Goal: Check status: Check status

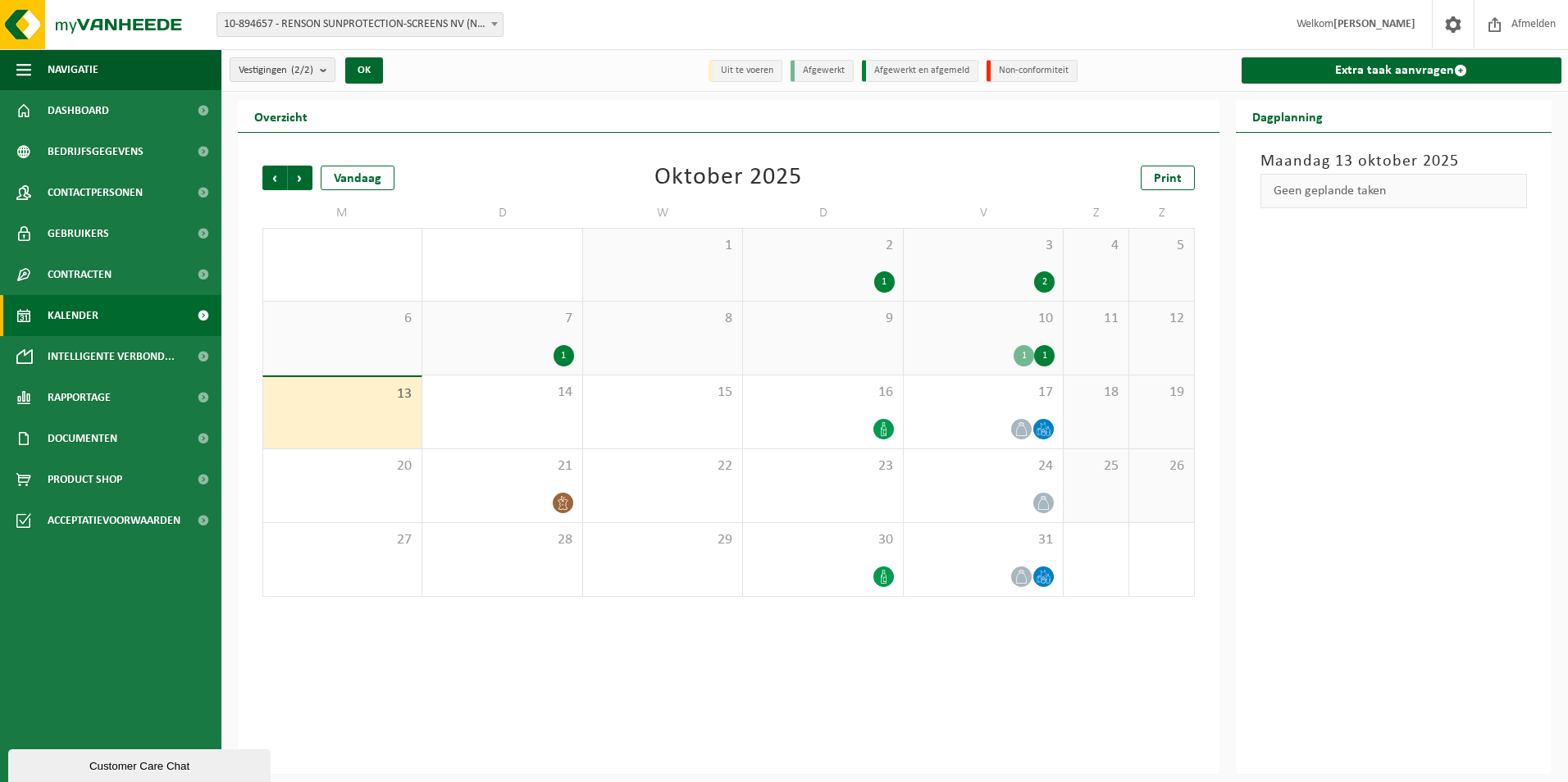
click at [1048, 350] on div "1" at bounding box center [1044, 356] width 20 height 21
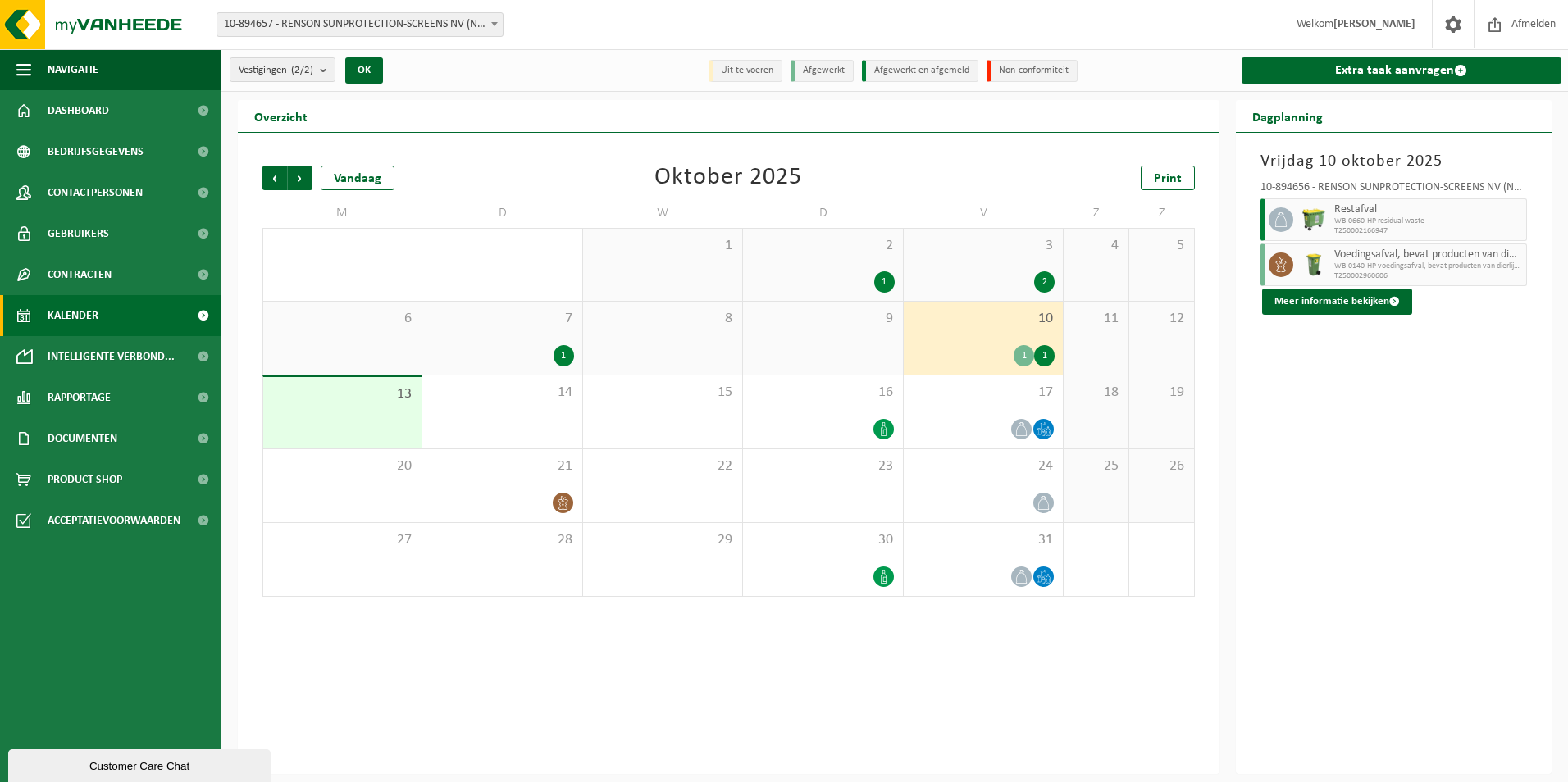
click at [1023, 347] on div "1" at bounding box center [1024, 356] width 20 height 21
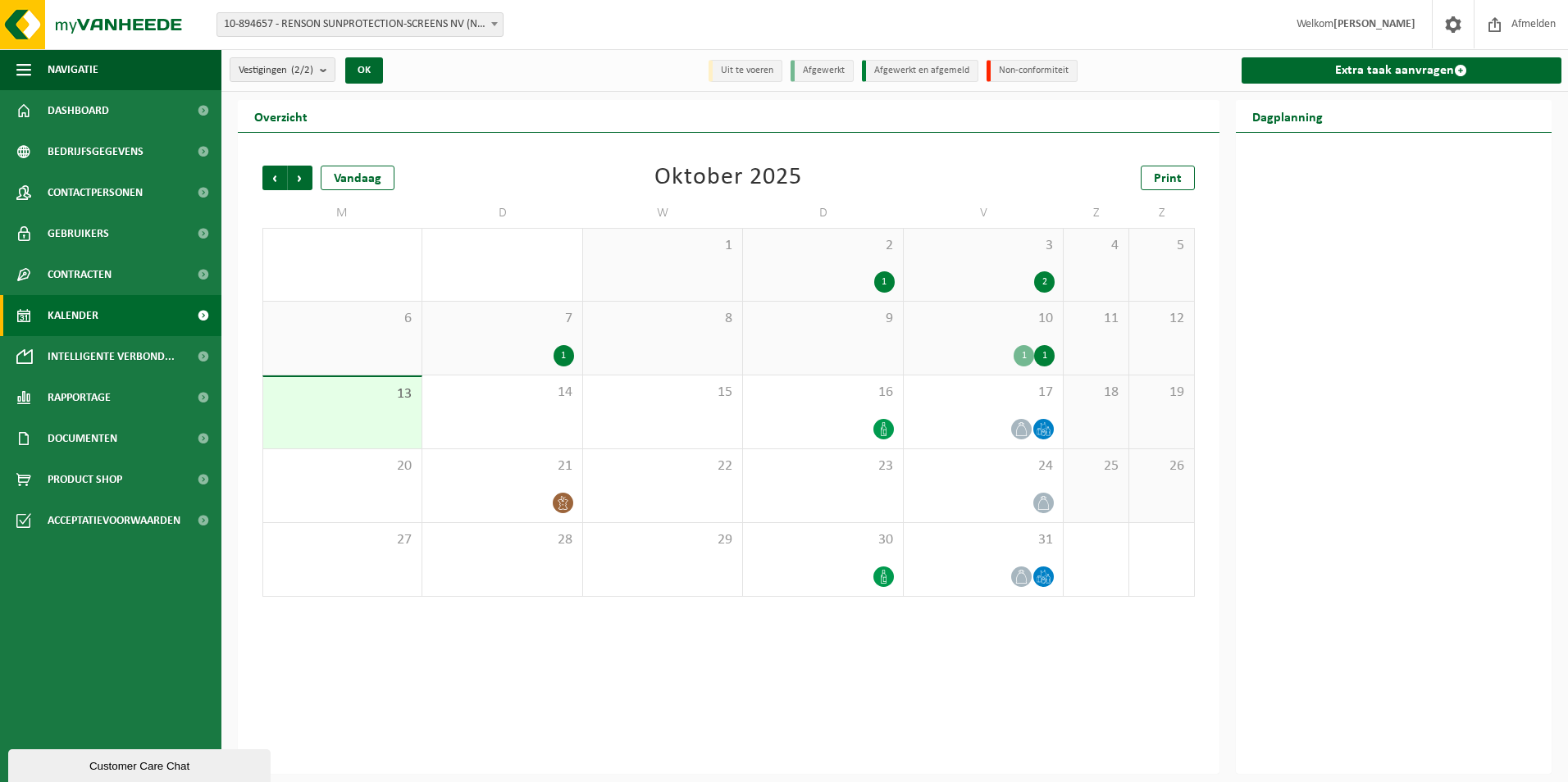
click at [1022, 350] on div "1" at bounding box center [1024, 356] width 20 height 21
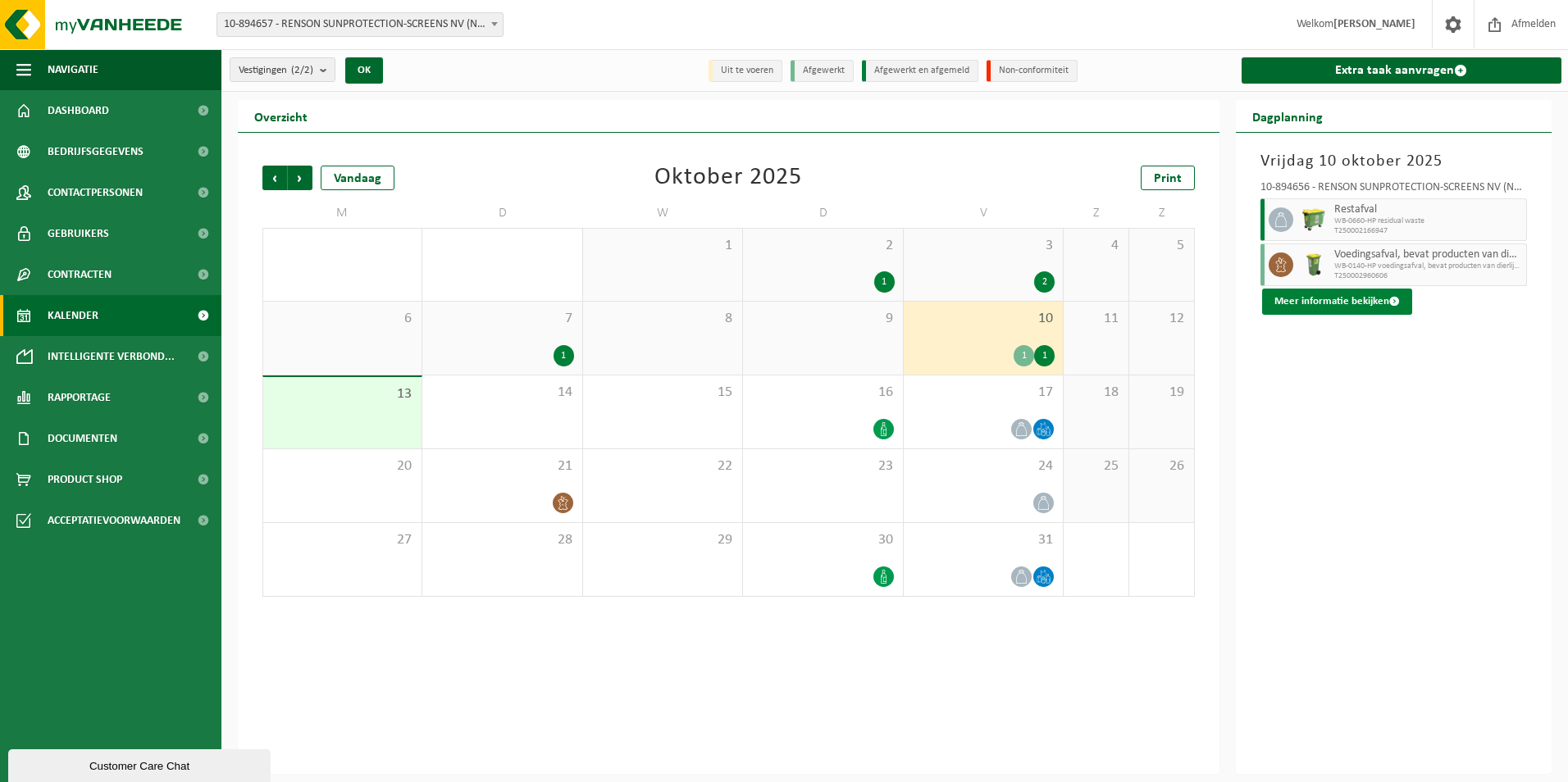
click at [1372, 300] on button "Meer informatie bekijken" at bounding box center [1337, 302] width 150 height 26
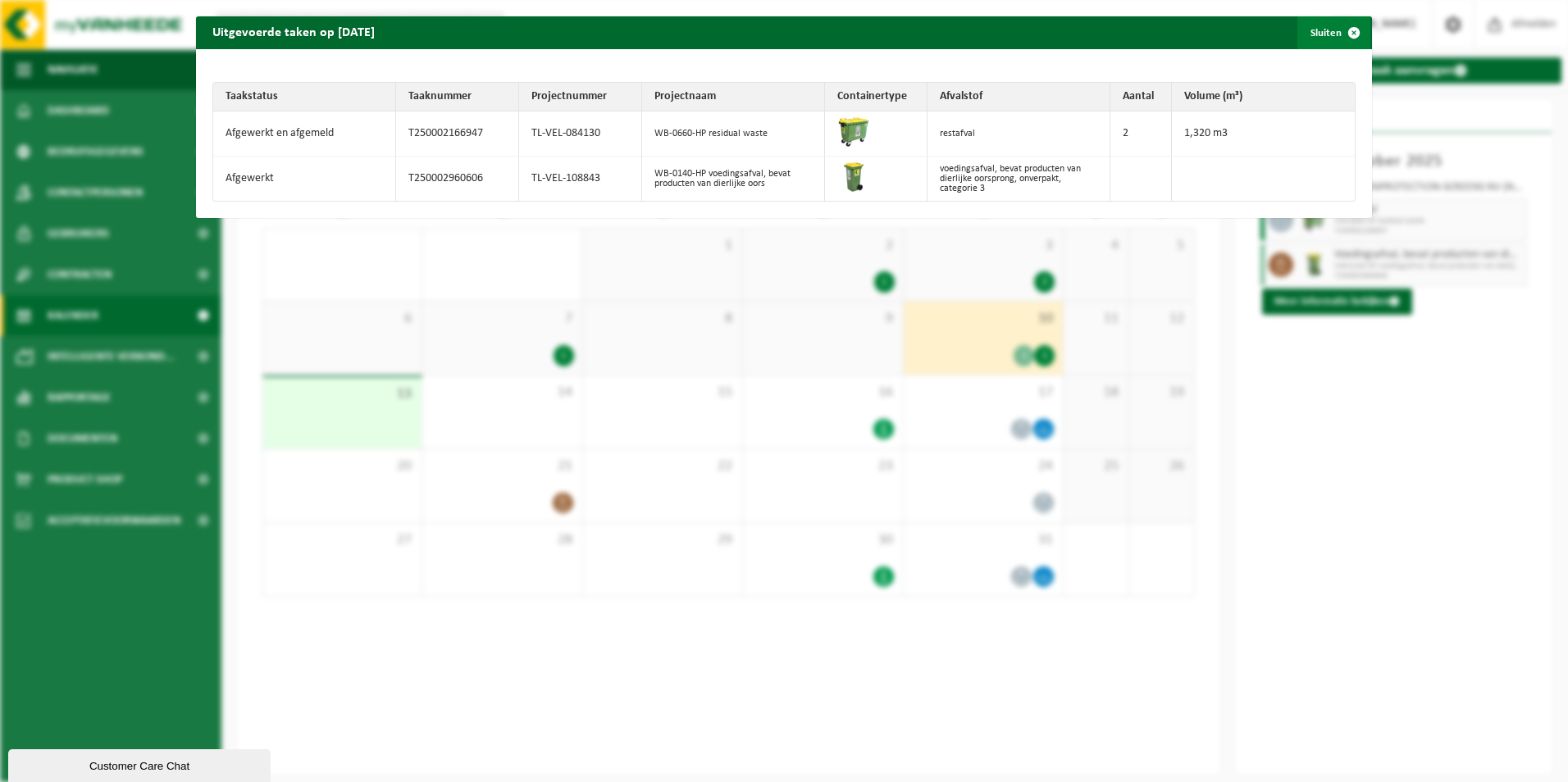
click at [1344, 32] on span "button" at bounding box center [1354, 33] width 33 height 33
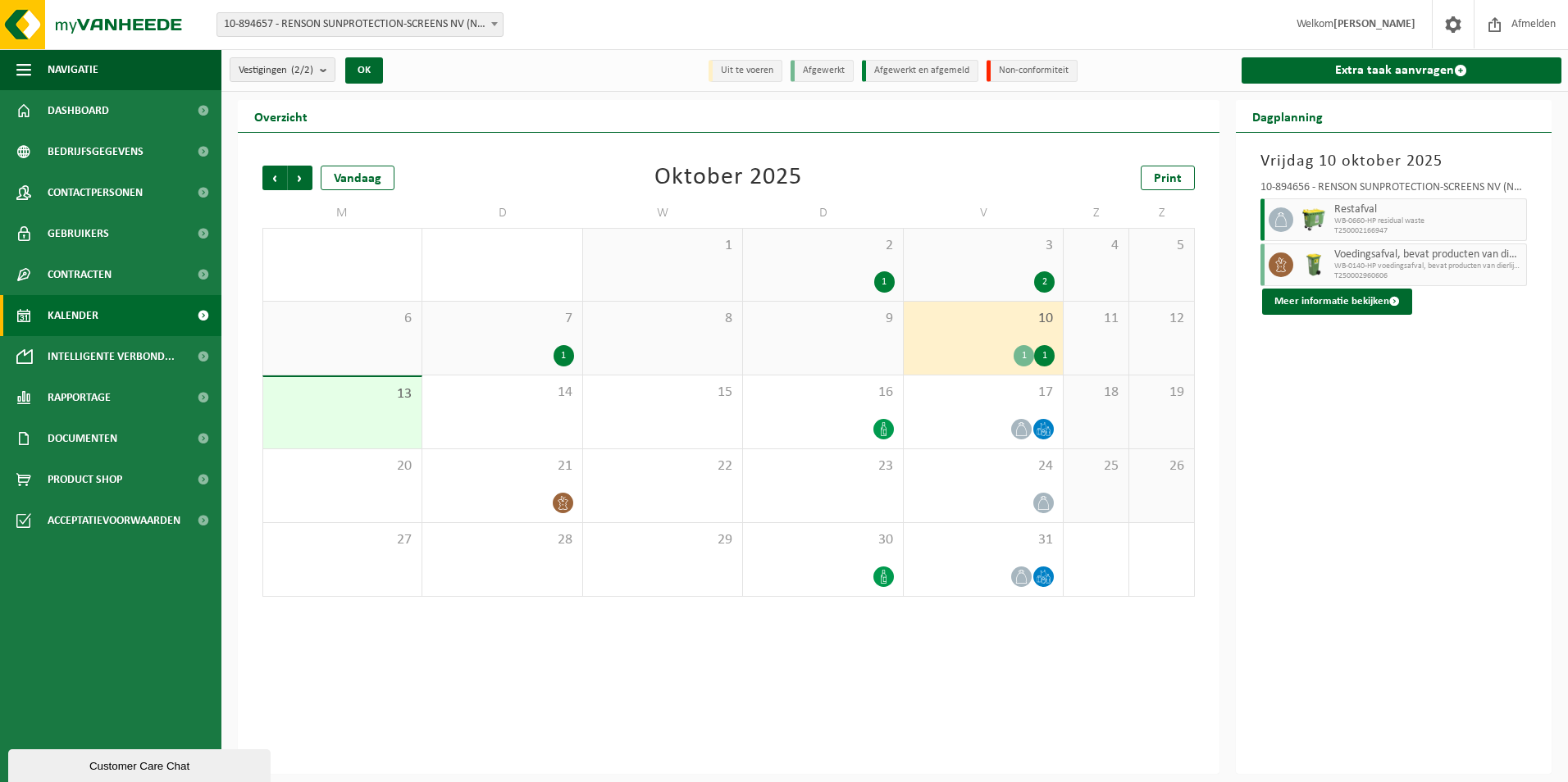
drag, startPoint x: 795, startPoint y: 357, endPoint x: 832, endPoint y: 347, distance: 38.3
click at [795, 356] on div "9" at bounding box center [823, 338] width 159 height 73
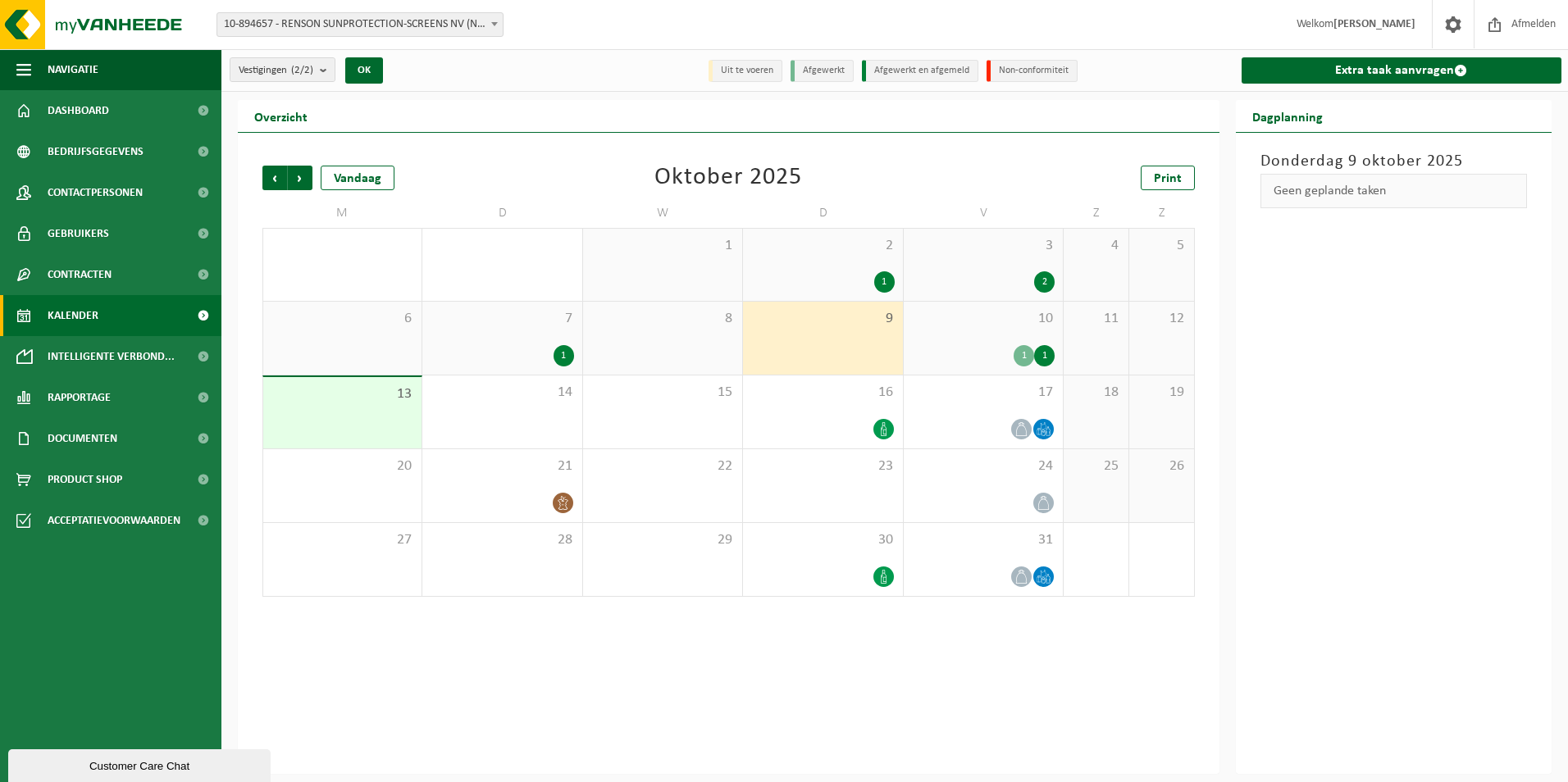
click at [971, 345] on div "1 1" at bounding box center [984, 356] width 143 height 21
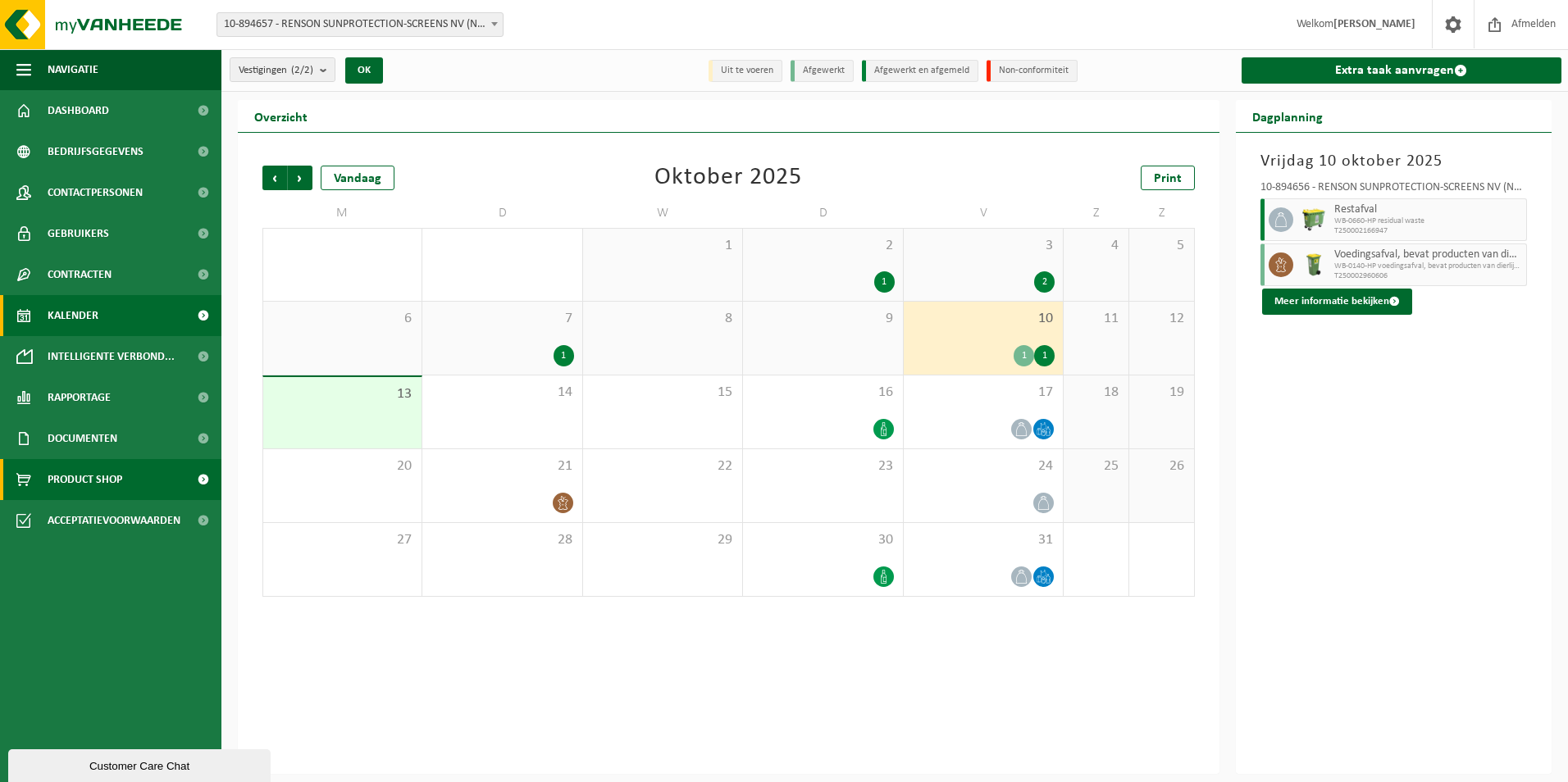
click at [137, 482] on link "Product Shop" at bounding box center [110, 479] width 221 height 41
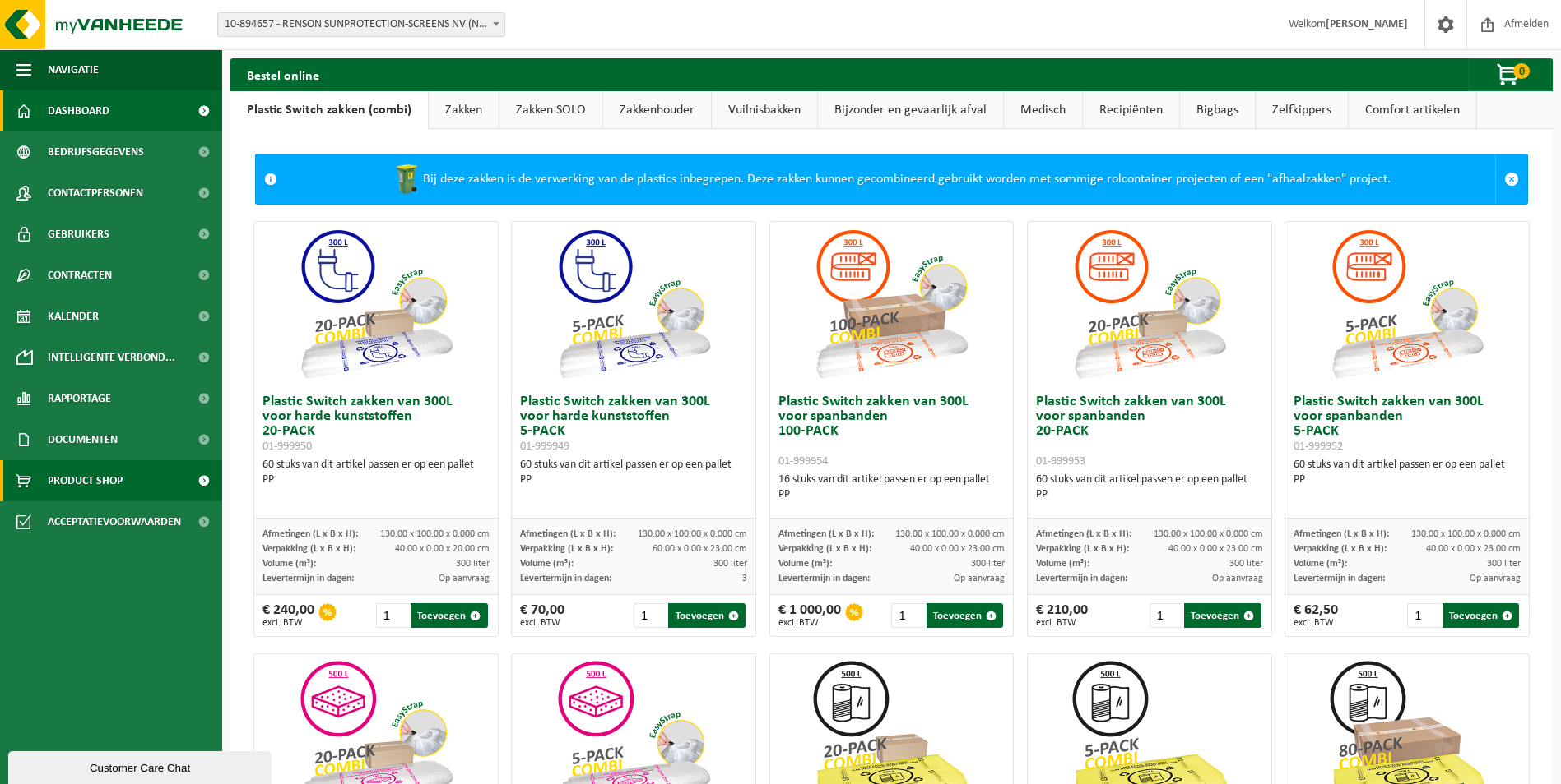
click at [100, 102] on span "Dashboard" at bounding box center [79, 110] width 62 height 41
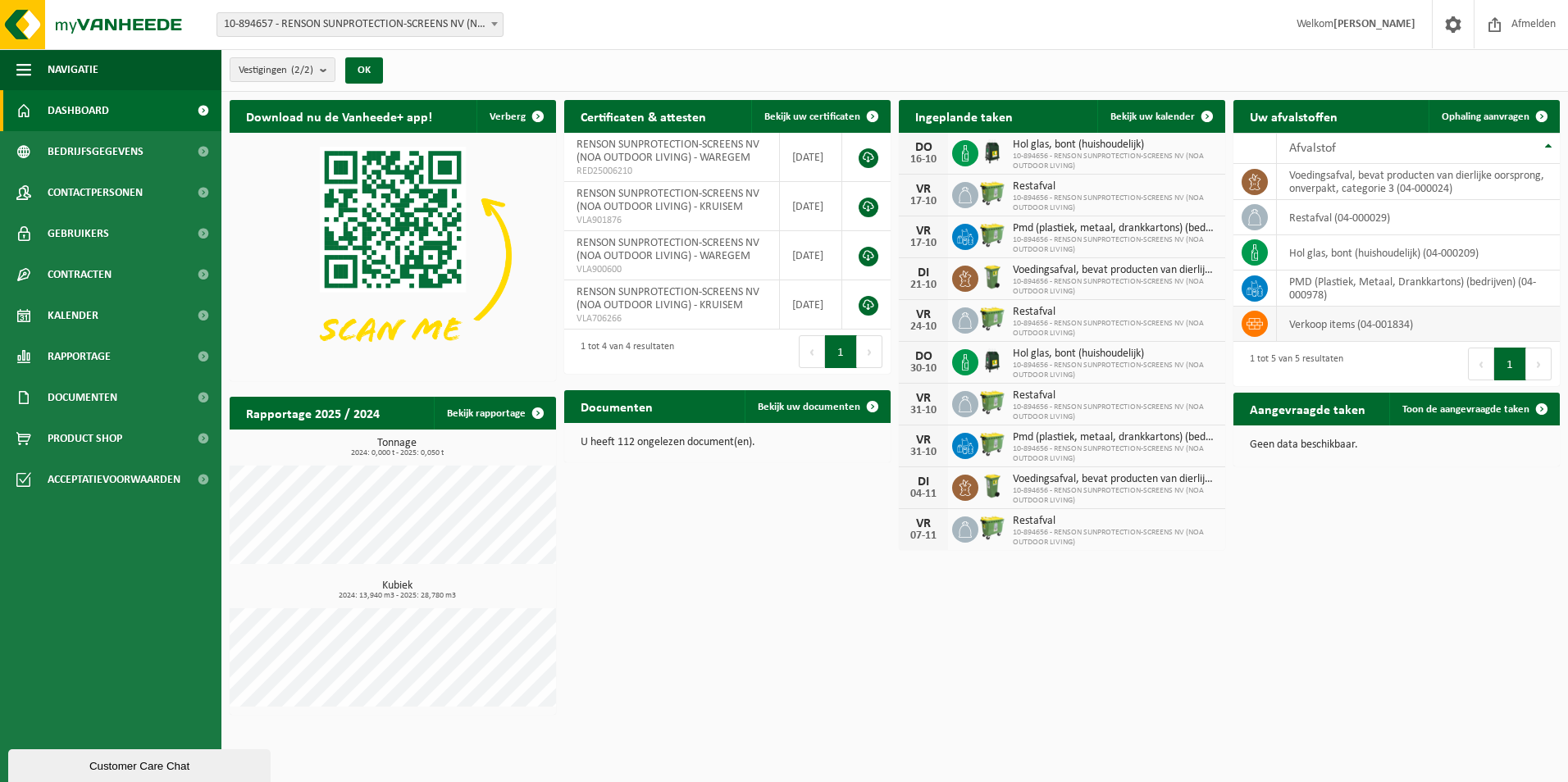
click at [1303, 325] on td "verkoop items (04-001834)" at bounding box center [1418, 324] width 283 height 35
click at [1255, 326] on icon at bounding box center [1254, 323] width 17 height 11
click at [324, 68] on b "submit" at bounding box center [327, 70] width 15 height 23
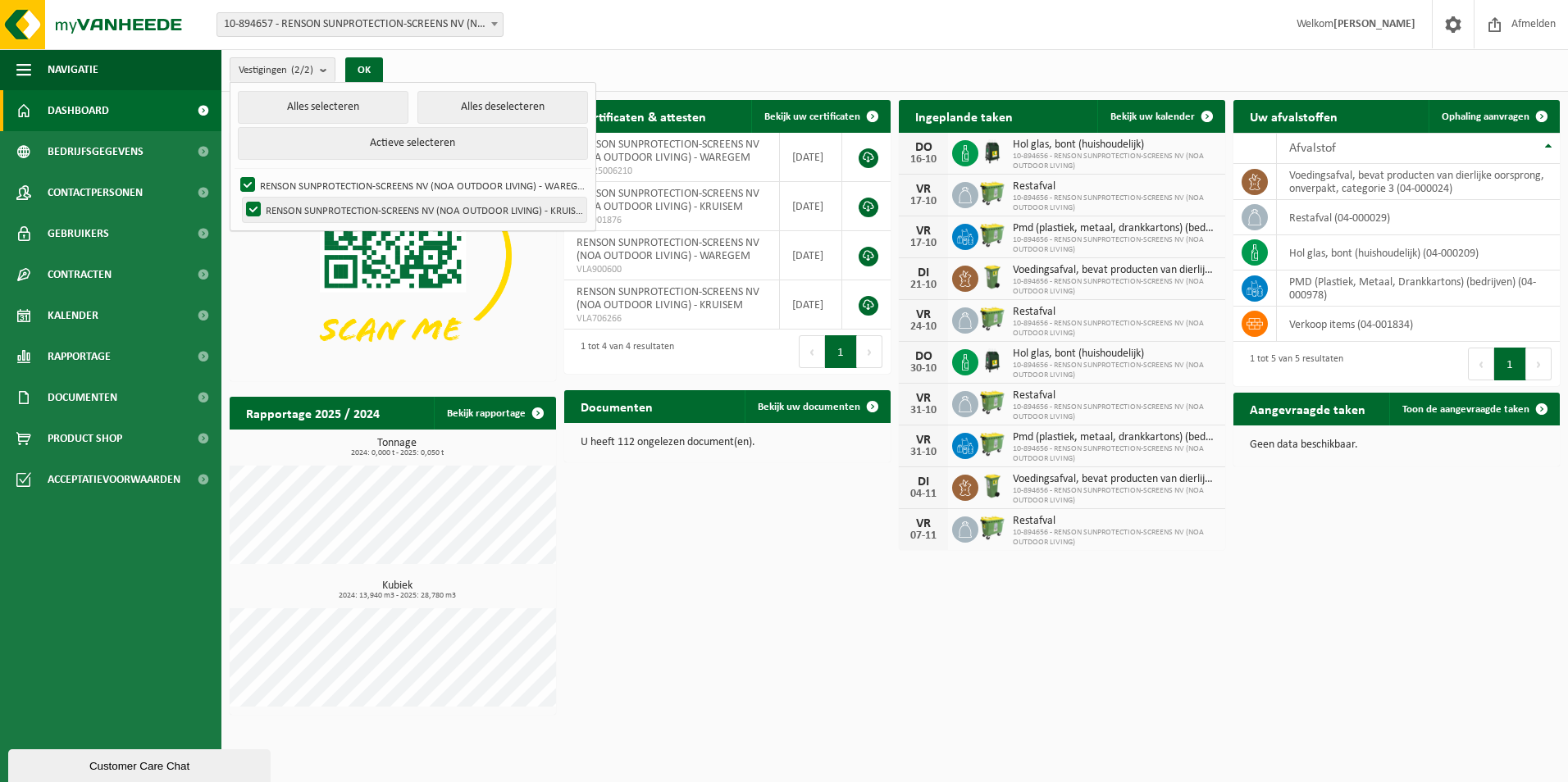
click at [357, 210] on label "RENSON SUNPROTECTION-SCREENS NV (NOA OUTDOOR LIVING) - KRUISEM" at bounding box center [415, 210] width 344 height 25
click at [240, 197] on input "RENSON SUNPROTECTION-SCREENS NV (NOA OUTDOOR LIVING) - KRUISEM" at bounding box center [240, 196] width 1 height 1
checkbox input "false"
drag, startPoint x: 820, startPoint y: 551, endPoint x: 966, endPoint y: 576, distance: 148.1
click at [826, 552] on div "Download nu de Vanheede+ app! Verberg Certificaten & attesten Bekijk uw certifi…" at bounding box center [895, 407] width 1339 height 631
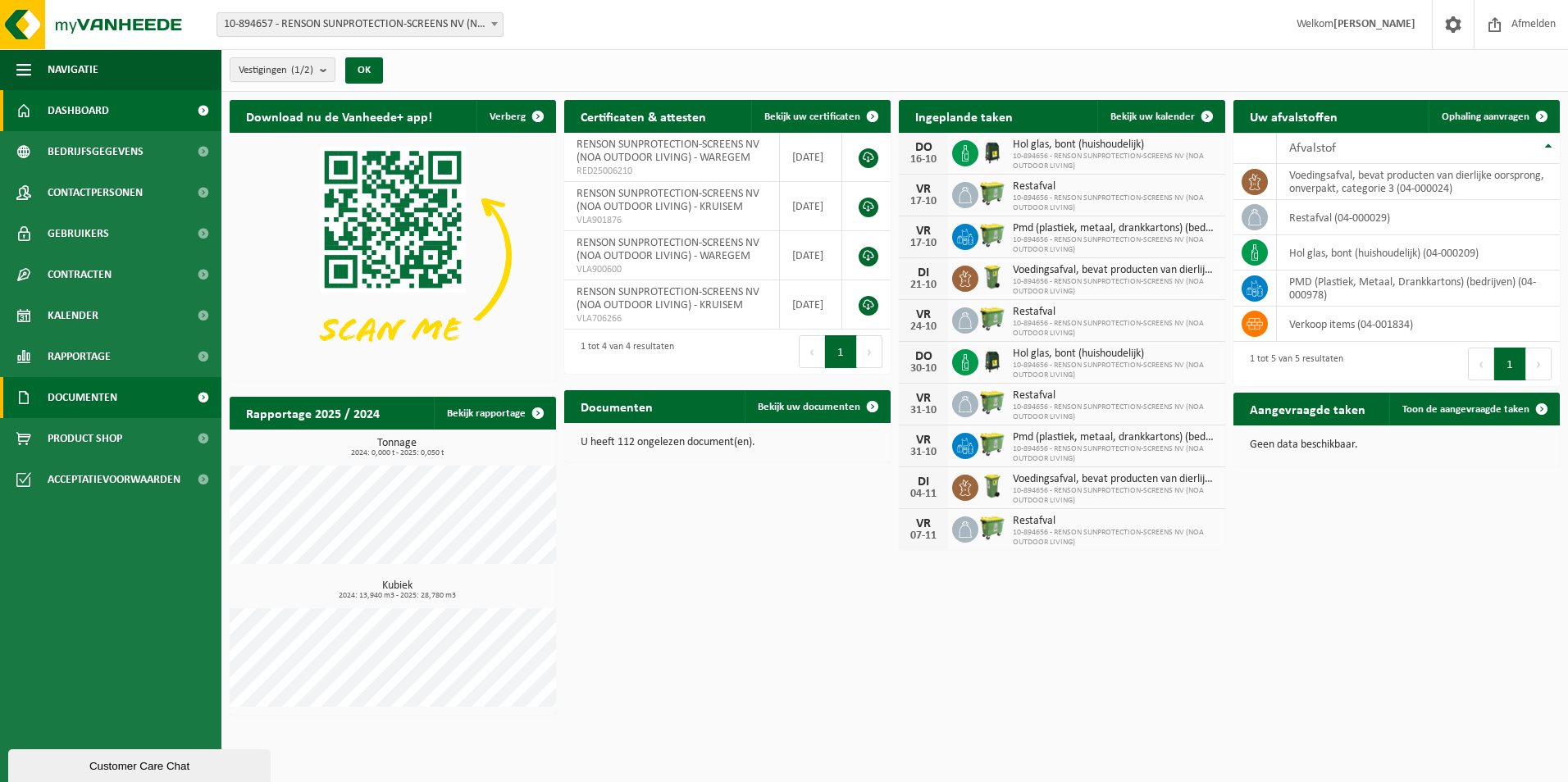
click at [122, 405] on link "Documenten" at bounding box center [110, 397] width 221 height 41
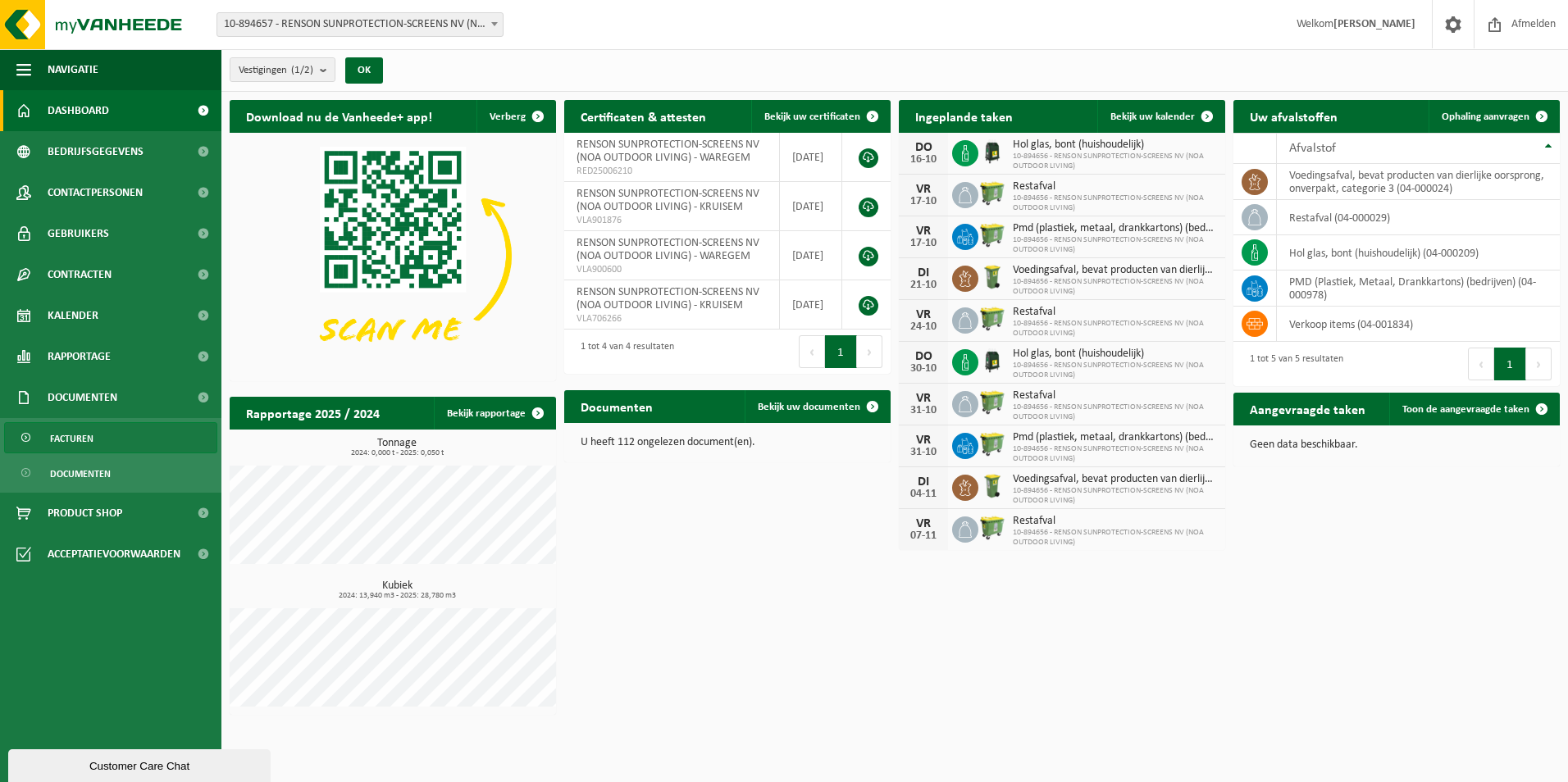
click at [122, 432] on link "Facturen" at bounding box center [111, 438] width 213 height 31
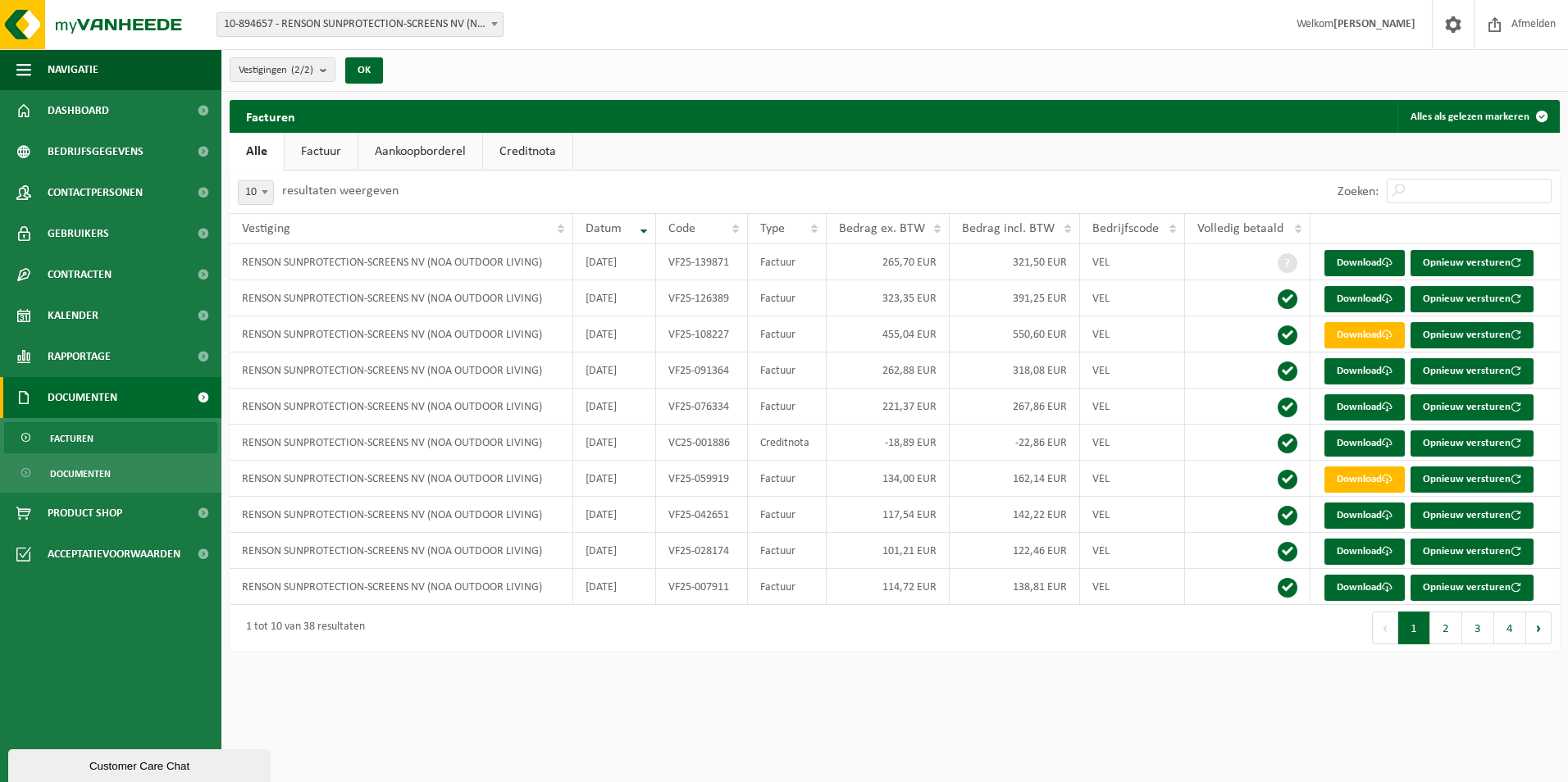
click at [312, 151] on link "Factuur" at bounding box center [321, 151] width 73 height 38
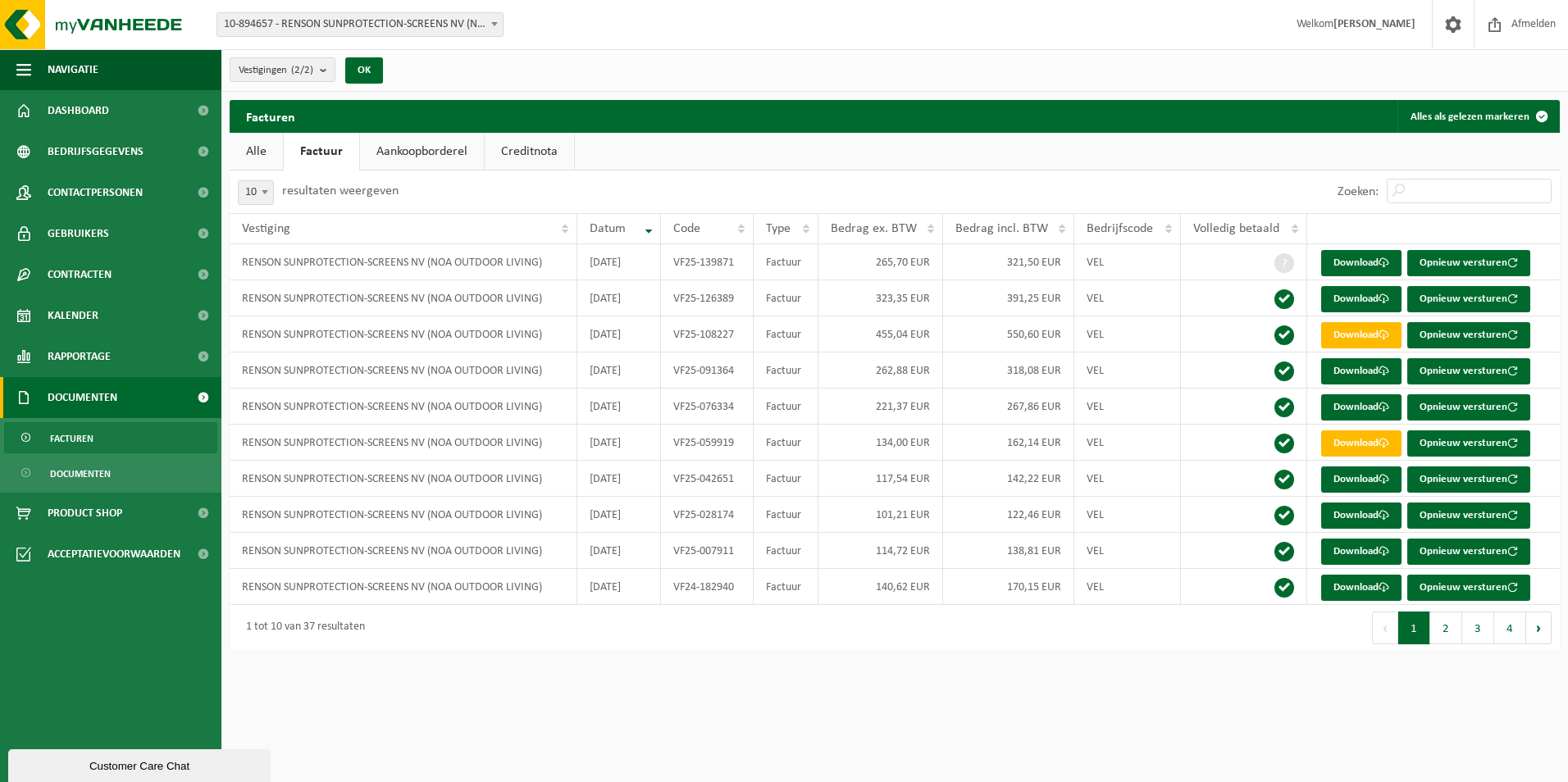
click at [411, 151] on link "Aankoopborderel" at bounding box center [422, 151] width 124 height 38
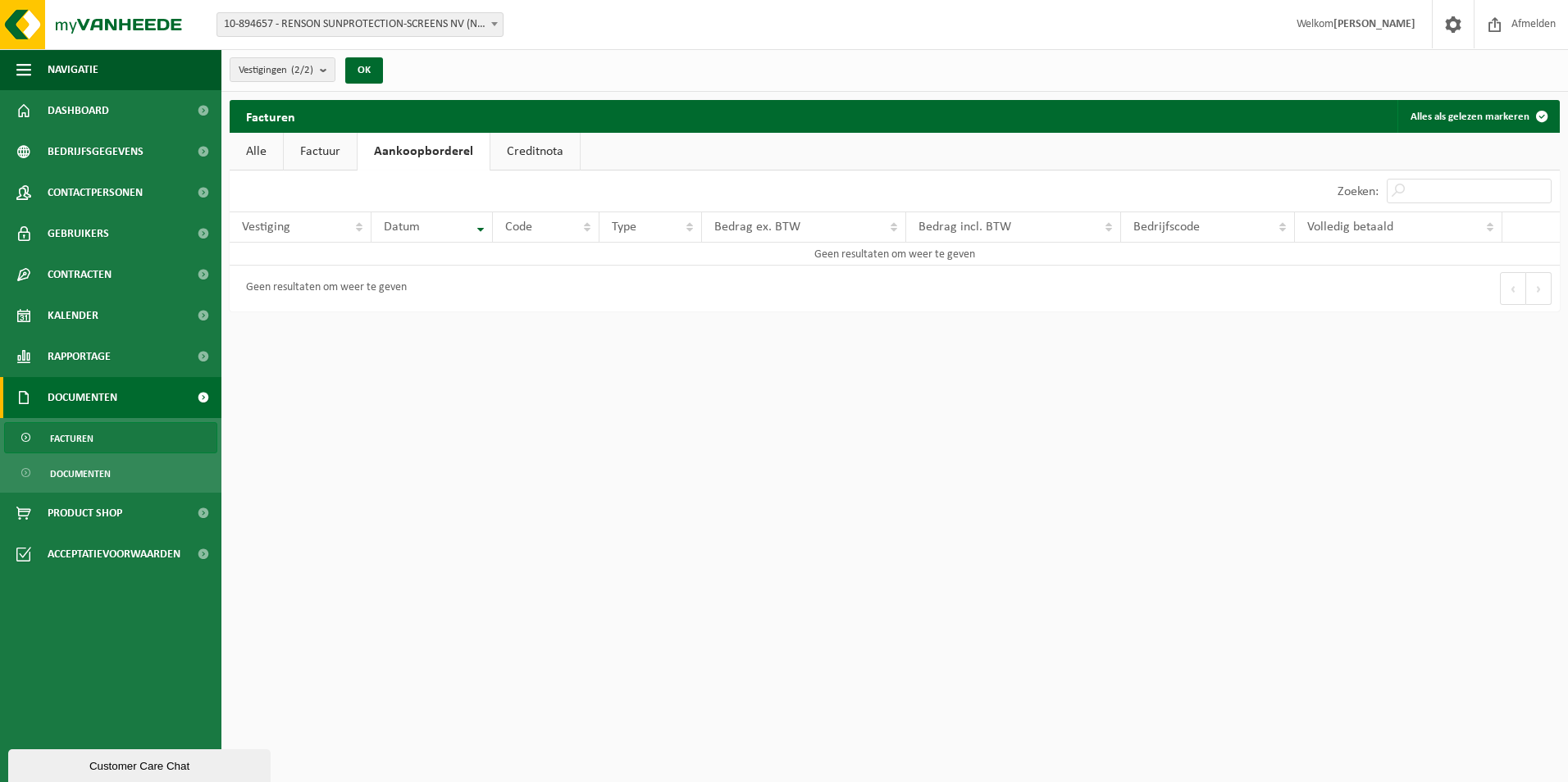
click at [511, 139] on link "Creditnota" at bounding box center [536, 151] width 90 height 38
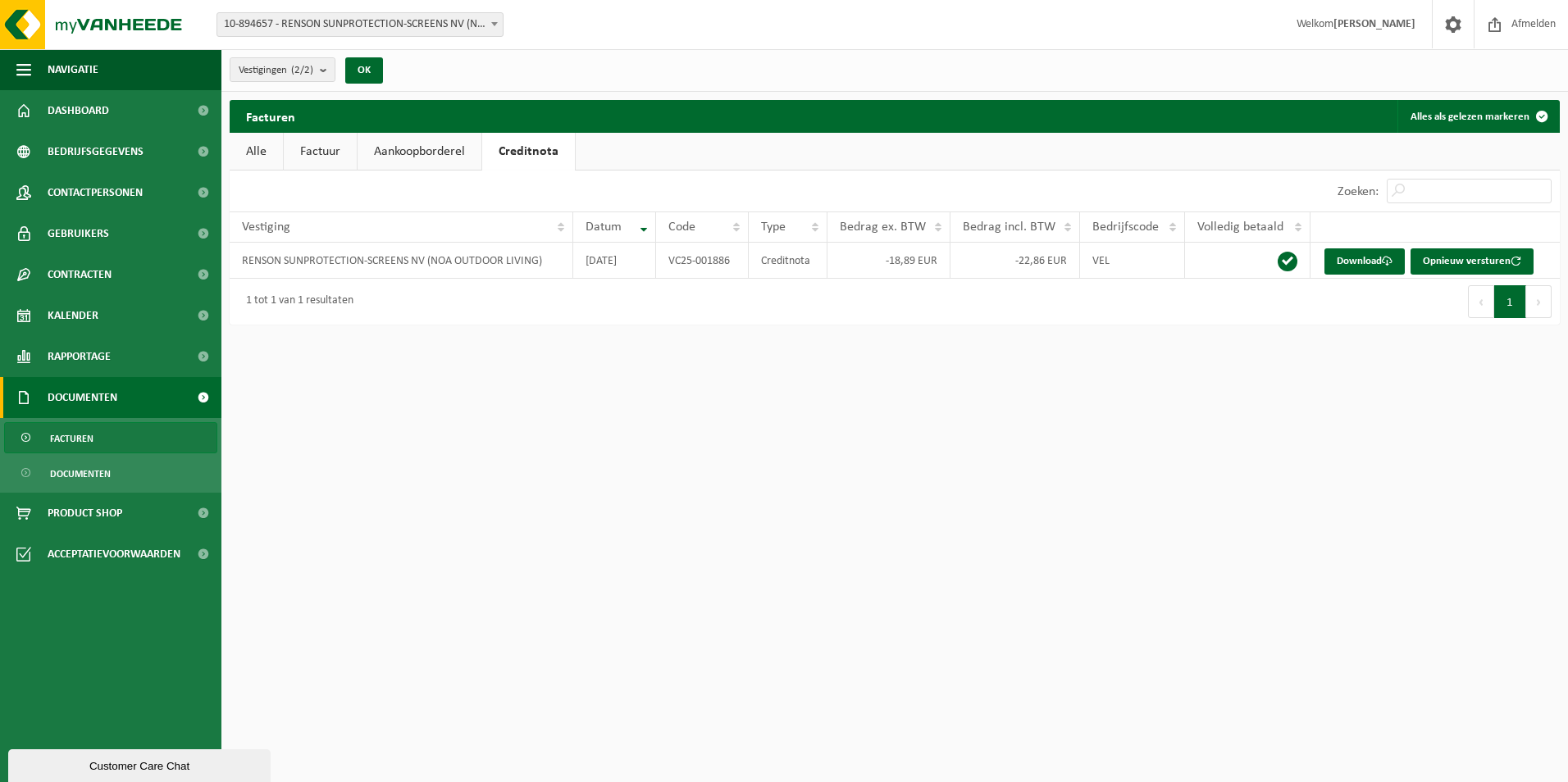
click at [269, 146] on link "Alle" at bounding box center [256, 151] width 54 height 38
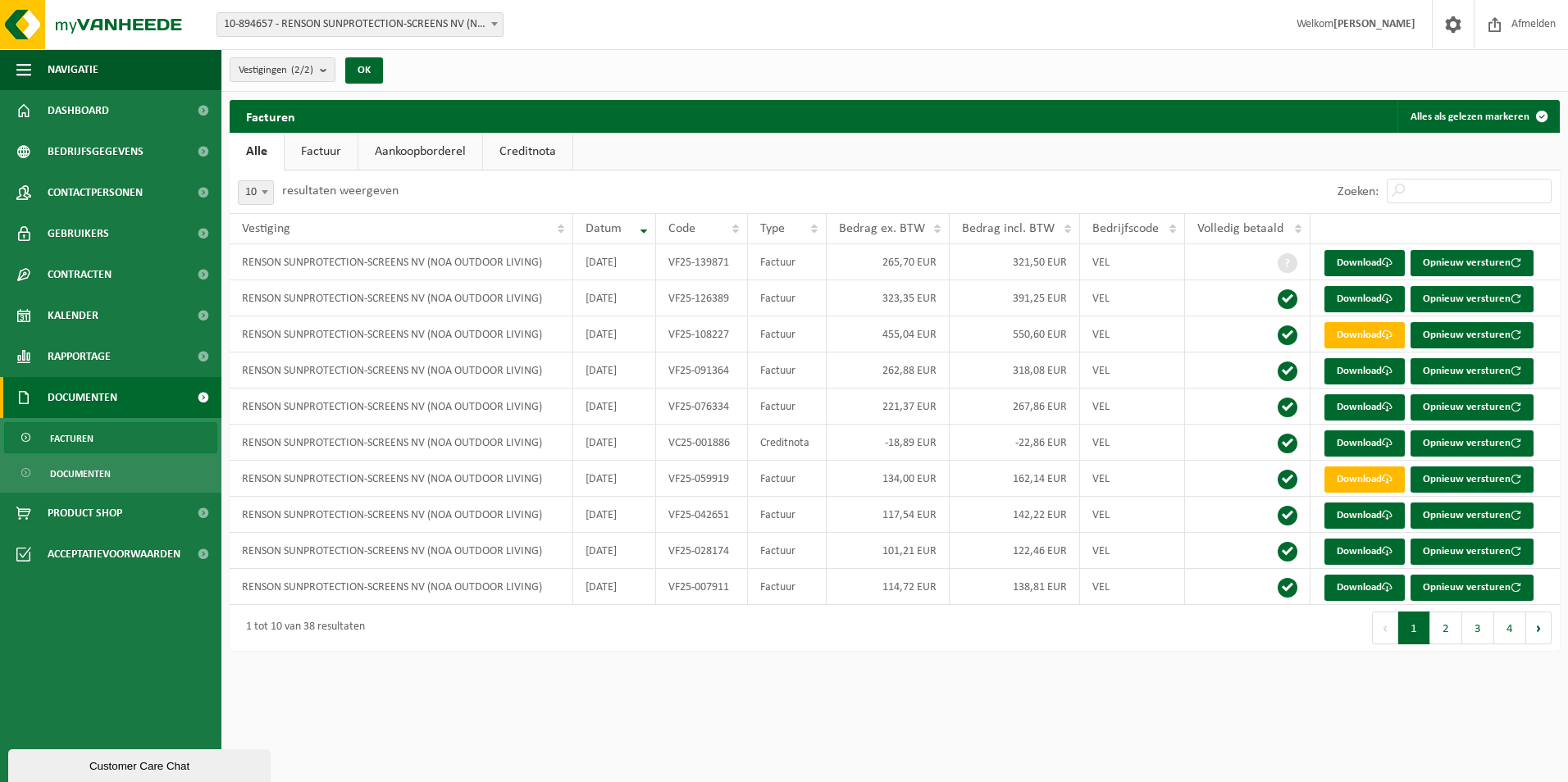
click at [320, 152] on link "Factuur" at bounding box center [321, 151] width 73 height 38
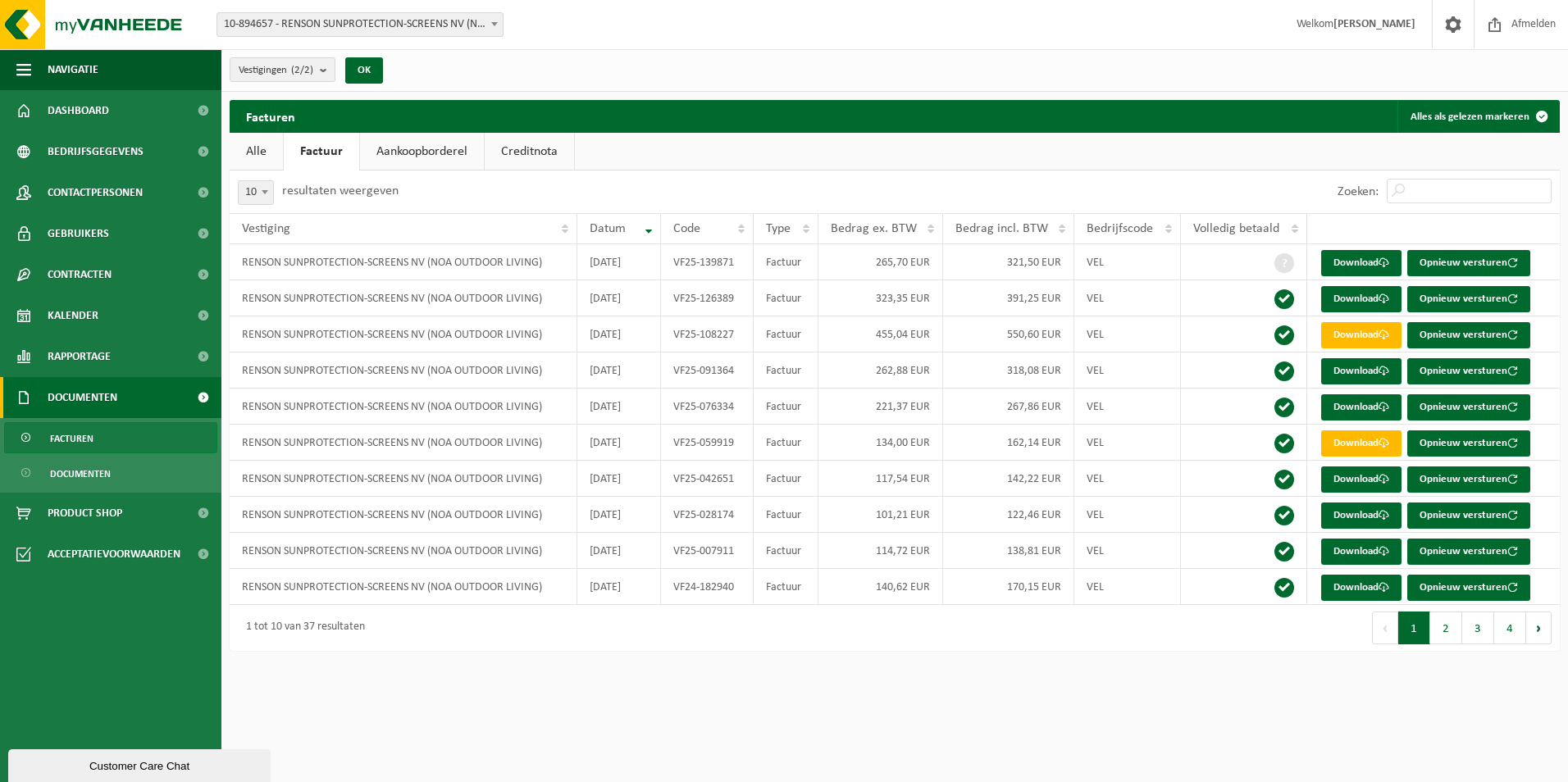
click at [400, 158] on link "Aankoopborderel" at bounding box center [422, 151] width 124 height 38
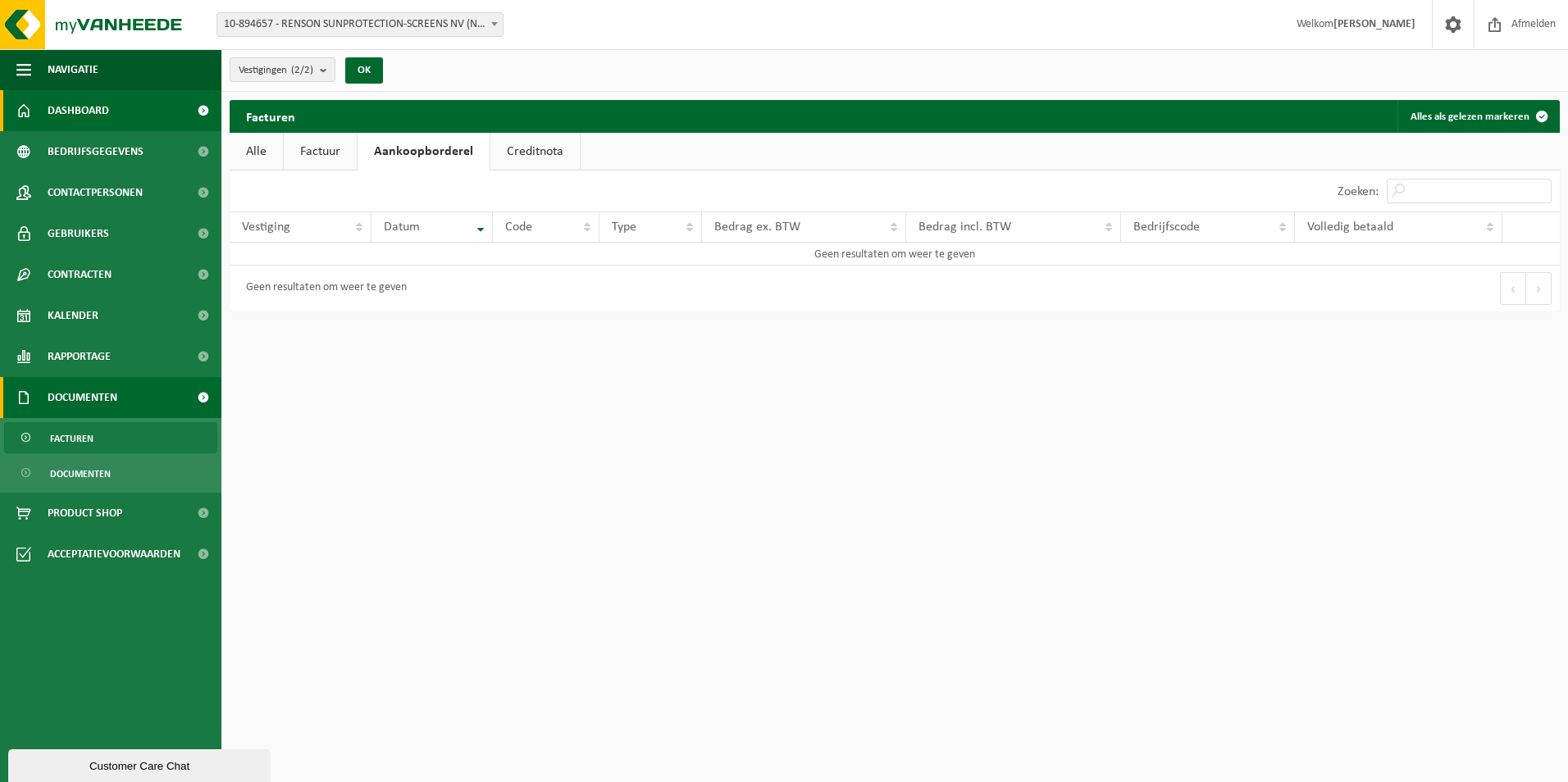
click at [115, 108] on link "Dashboard" at bounding box center [110, 110] width 221 height 41
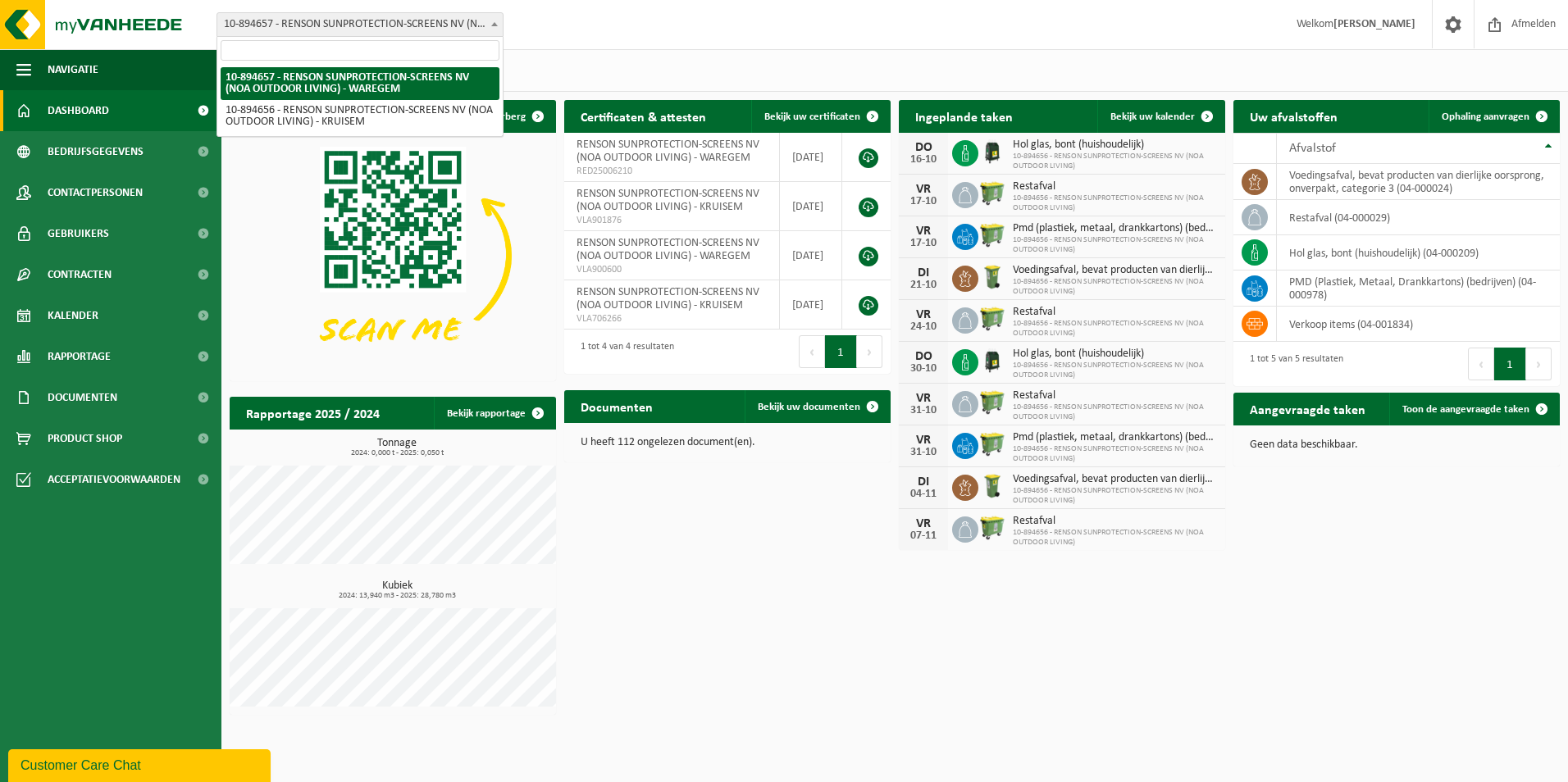
click at [437, 26] on span "10-894657 - RENSON SUNPROTECTION-SCREENS NV (NOA OUTDOOR LIVING) - WAREGEM" at bounding box center [360, 25] width 285 height 23
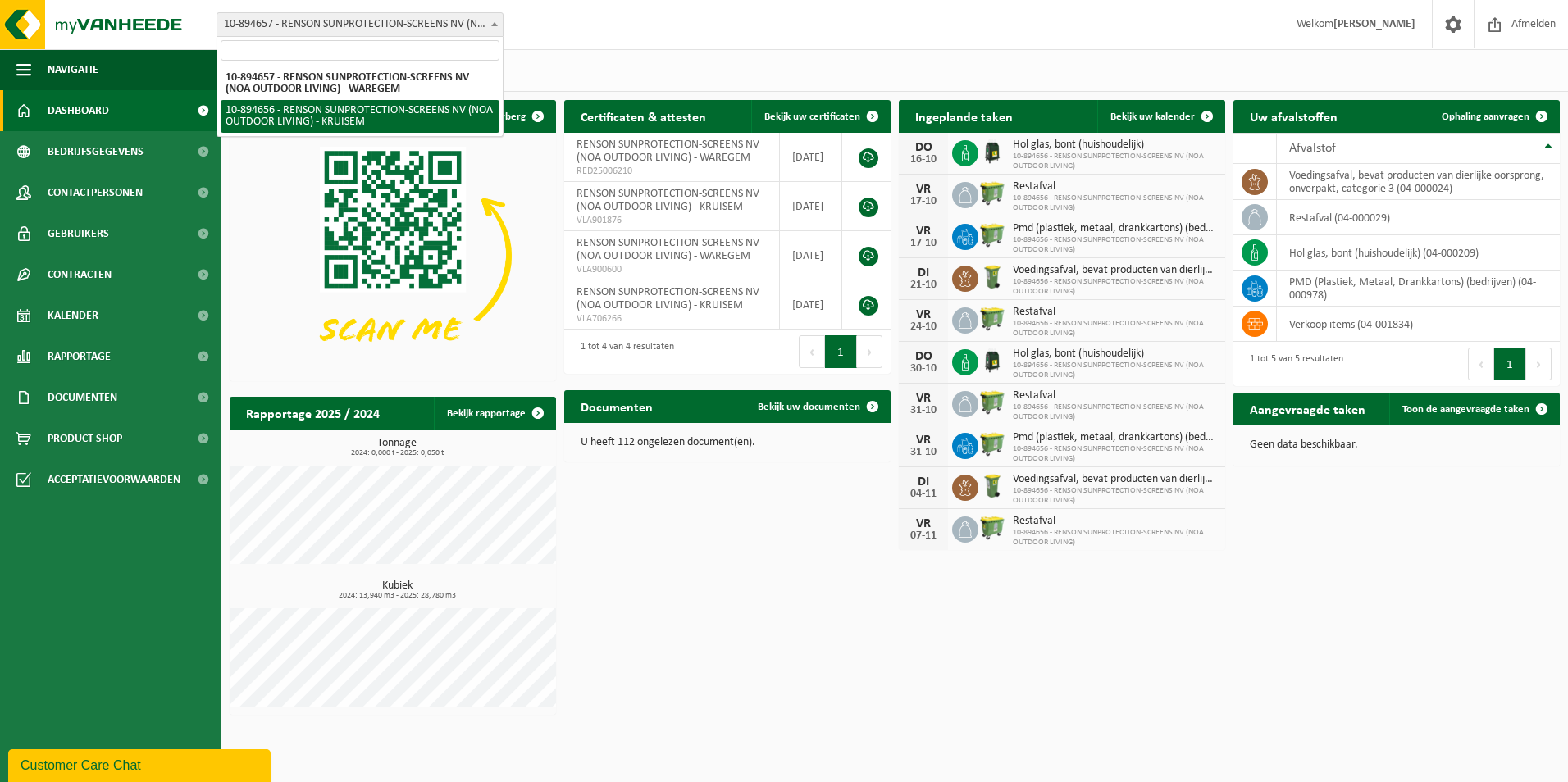
select select "117274"
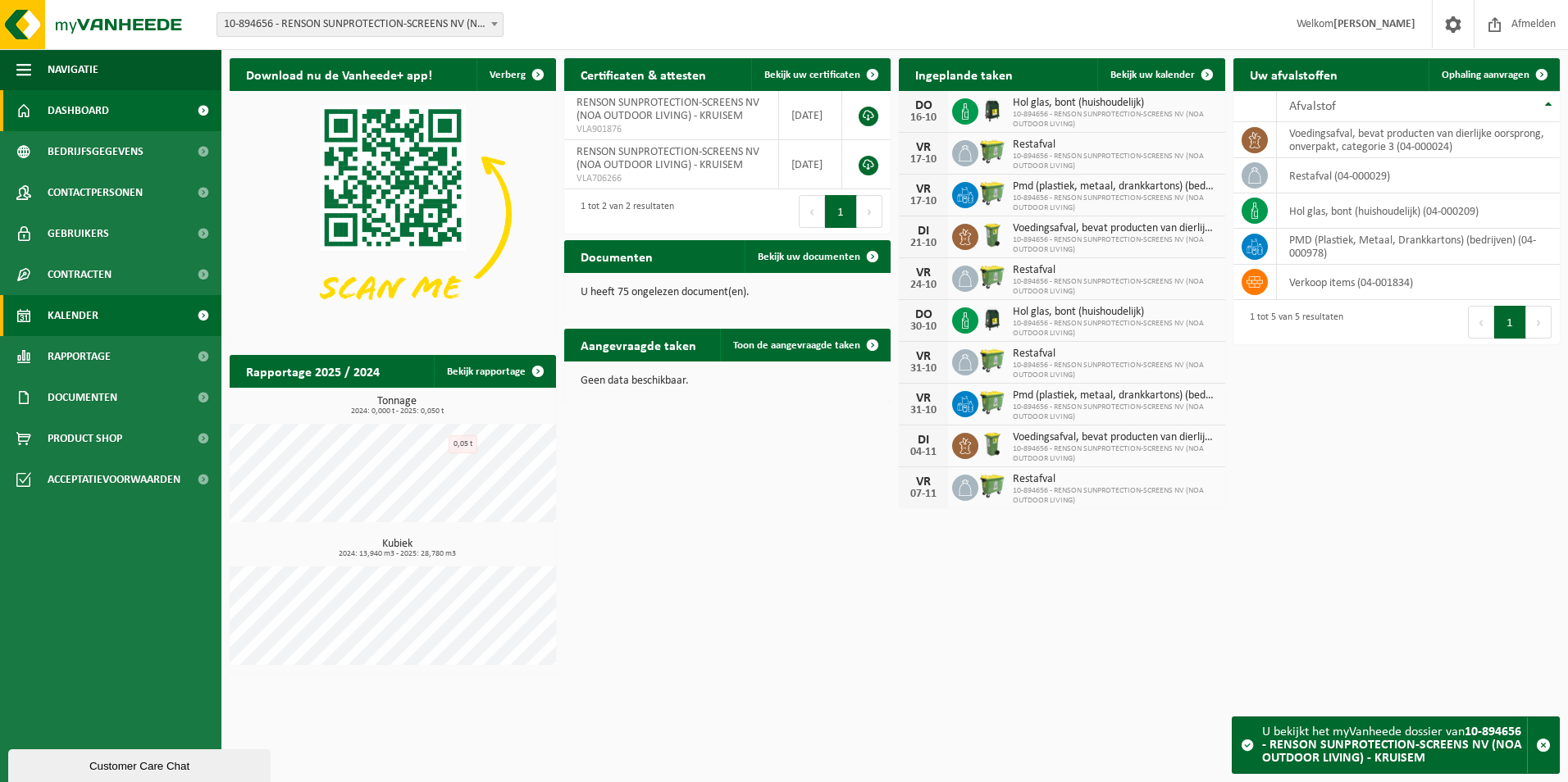
click at [158, 313] on link "Kalender" at bounding box center [110, 315] width 221 height 41
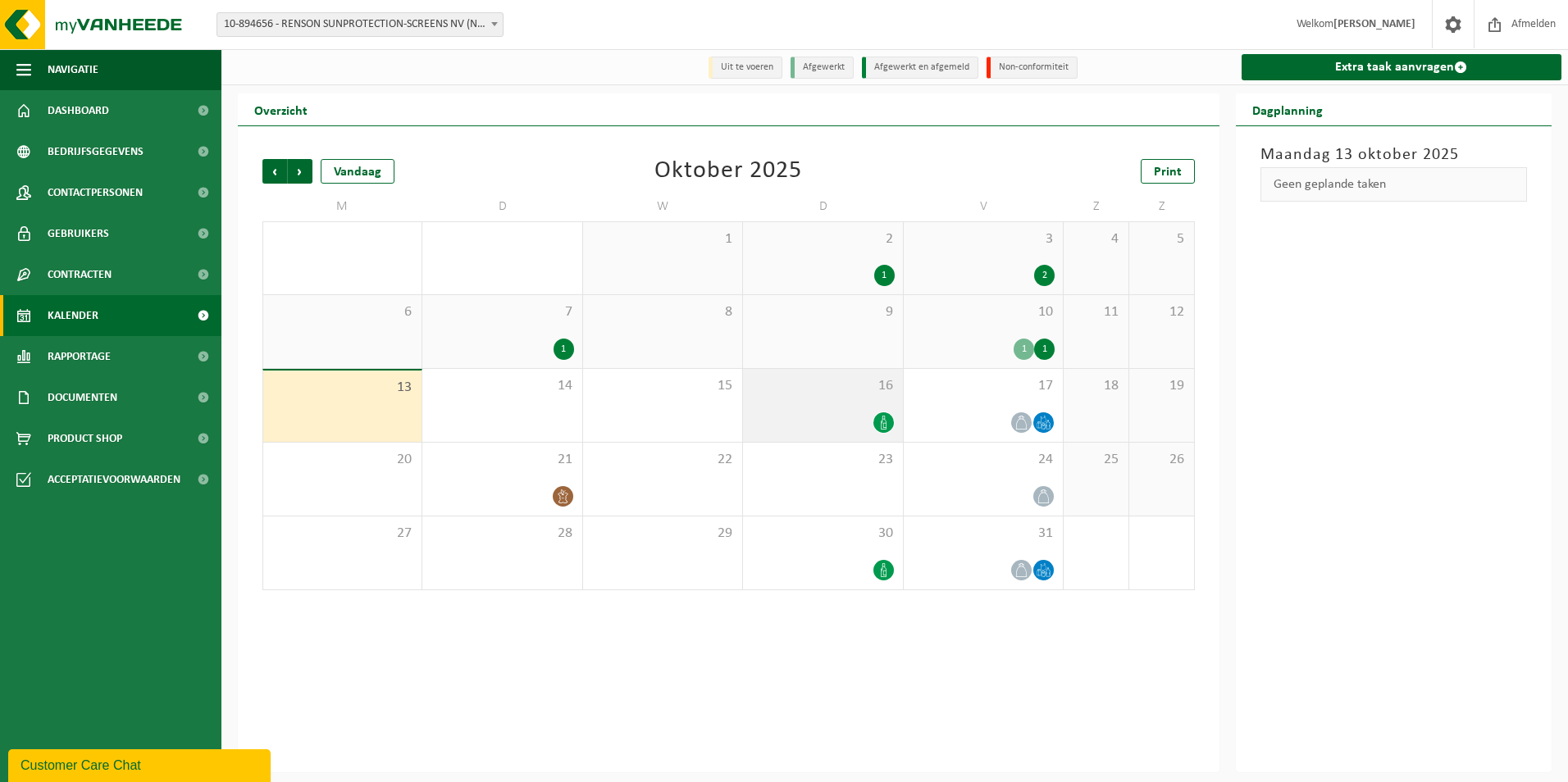
click at [889, 421] on icon at bounding box center [884, 423] width 14 height 14
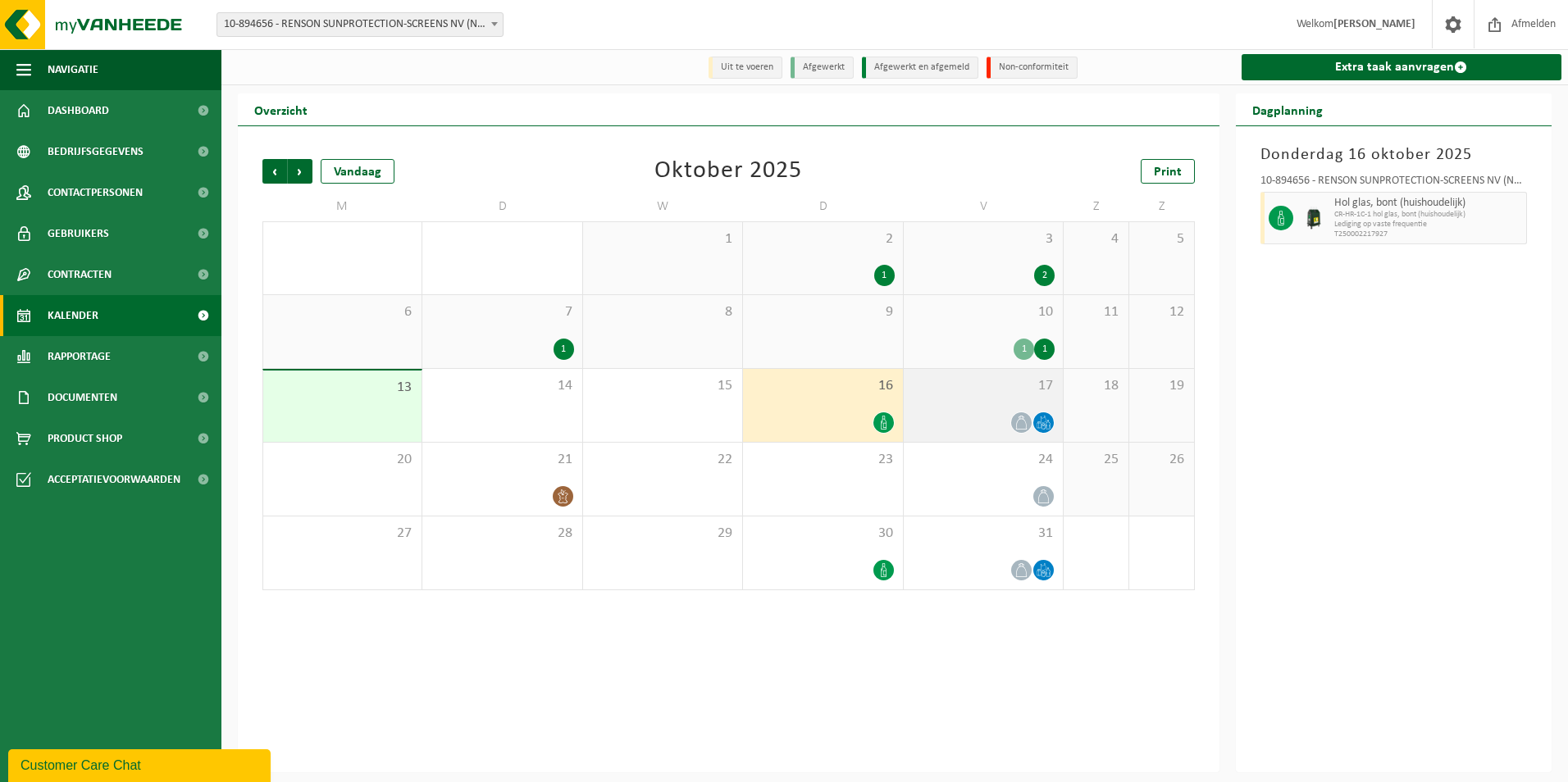
click at [1043, 429] on icon at bounding box center [1044, 423] width 14 height 14
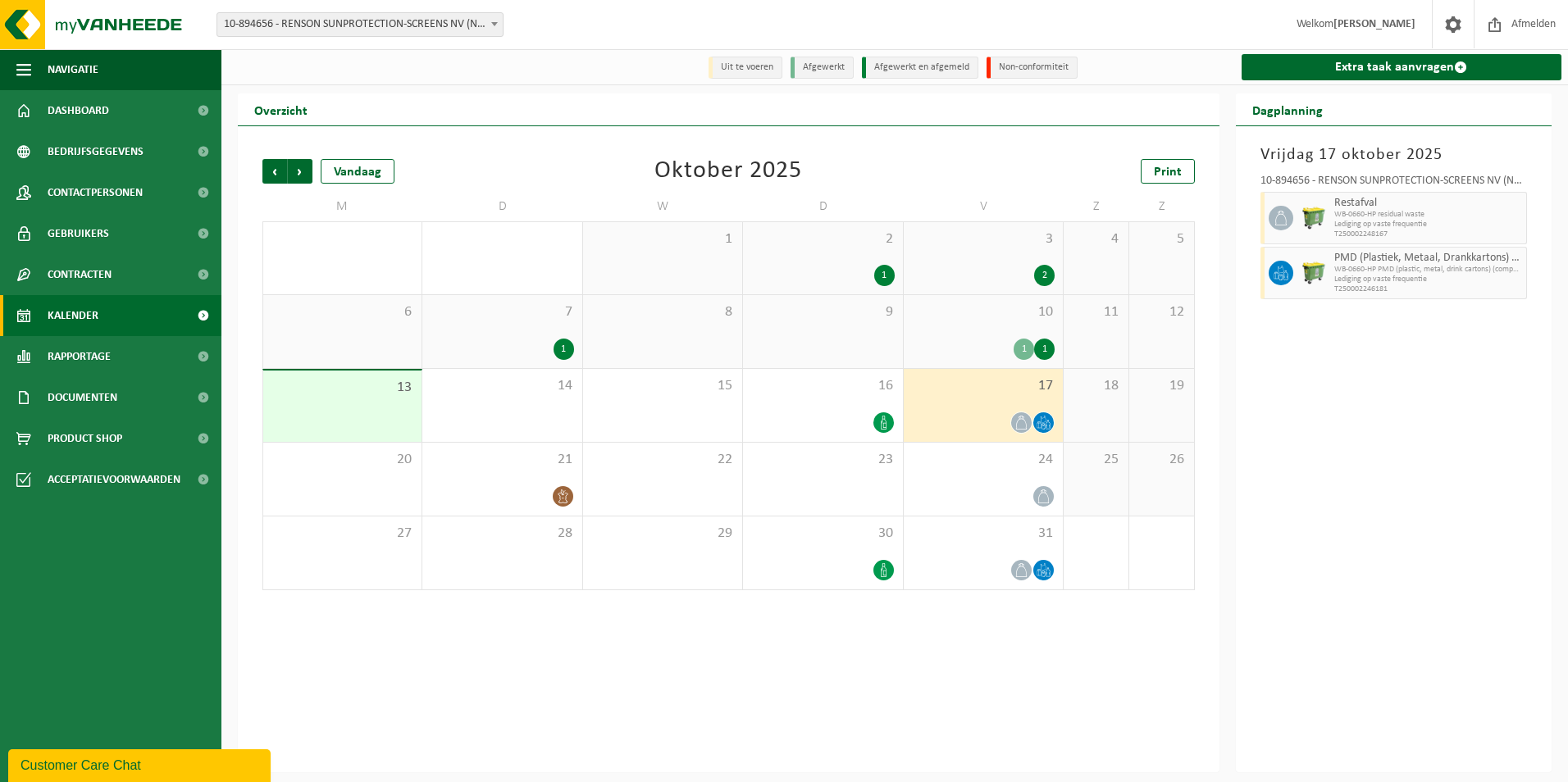
click at [1017, 426] on icon at bounding box center [1022, 423] width 14 height 14
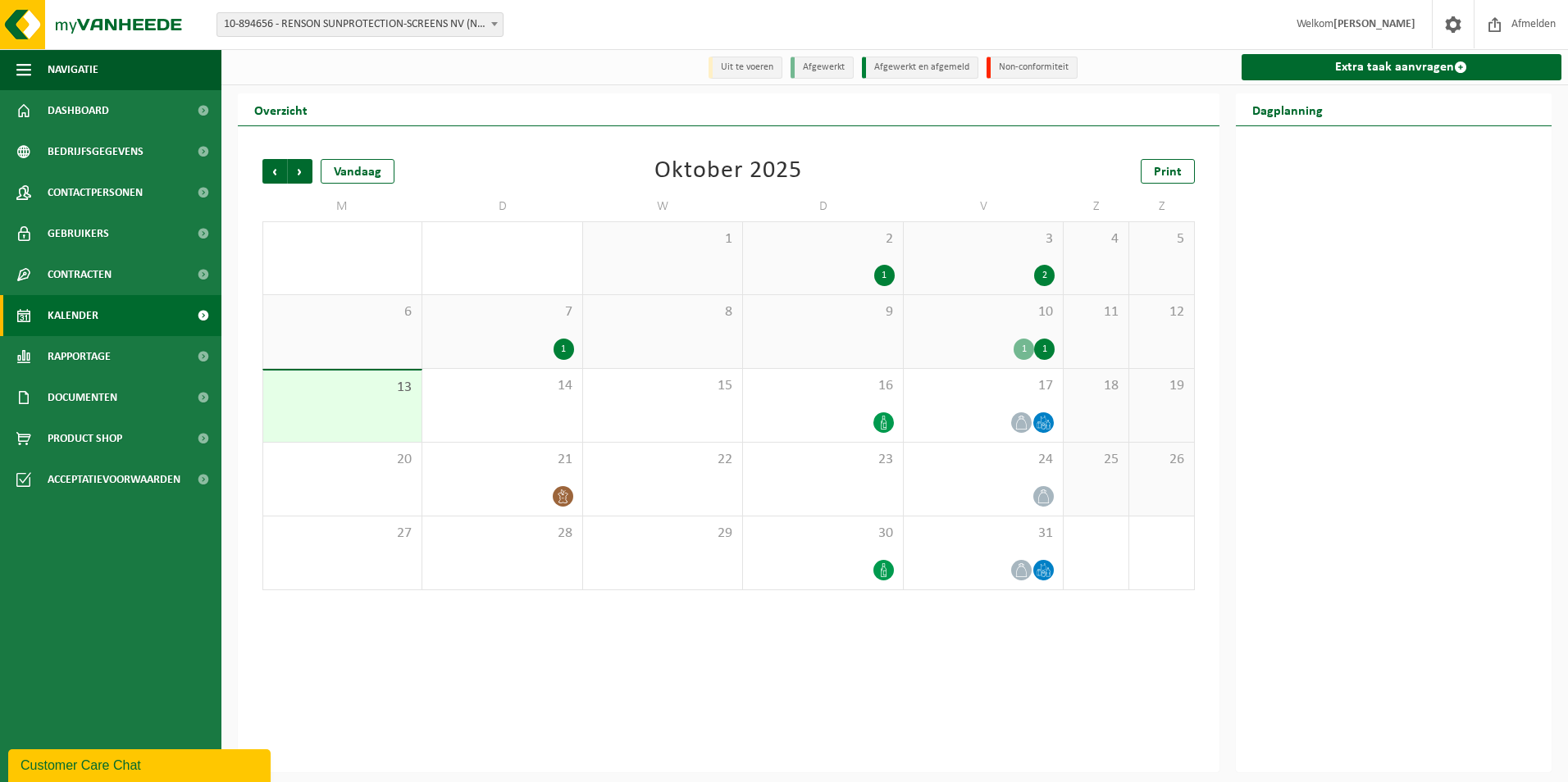
click at [1044, 343] on div "1" at bounding box center [1044, 350] width 20 height 21
